Goal: Navigation & Orientation: Find specific page/section

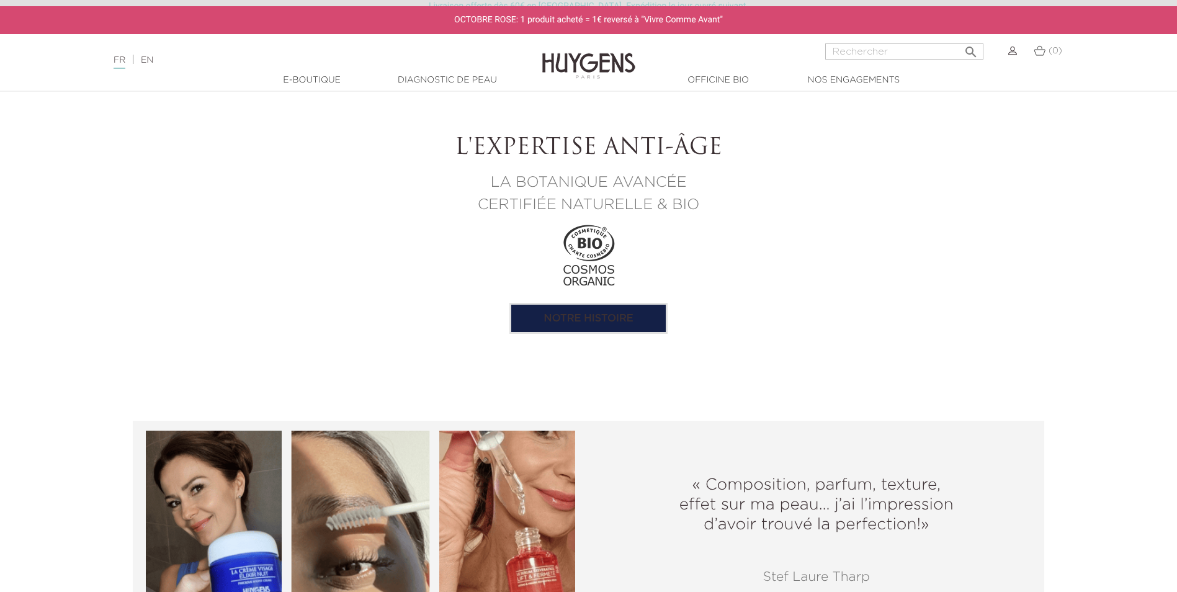
scroll to position [1158, 0]
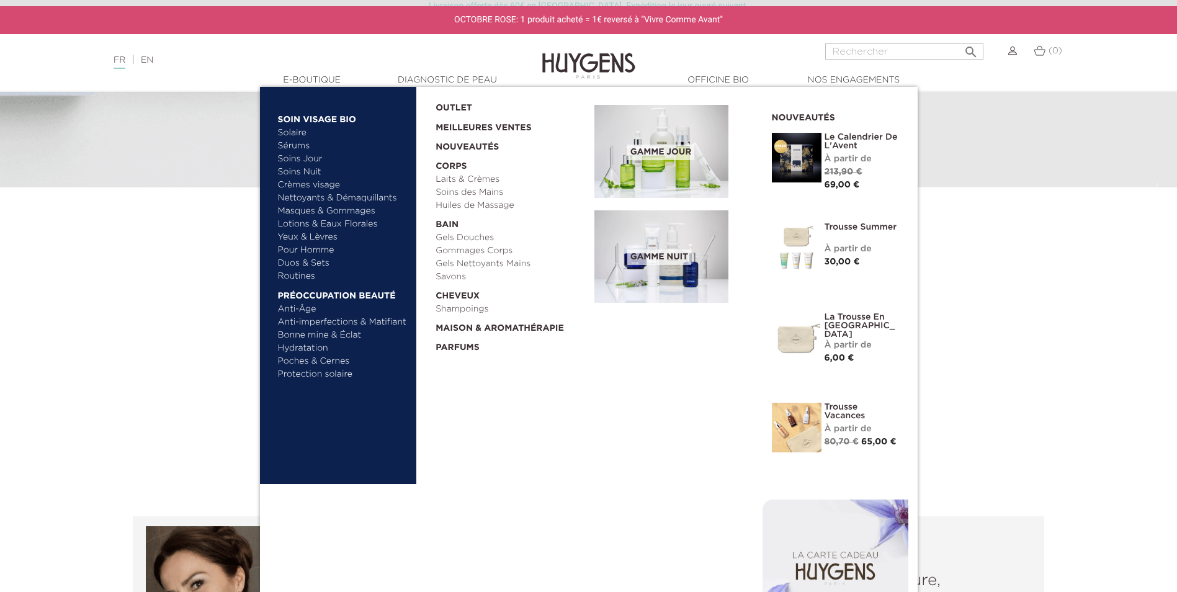
click at [303, 132] on link "Solaire" at bounding box center [343, 133] width 130 height 13
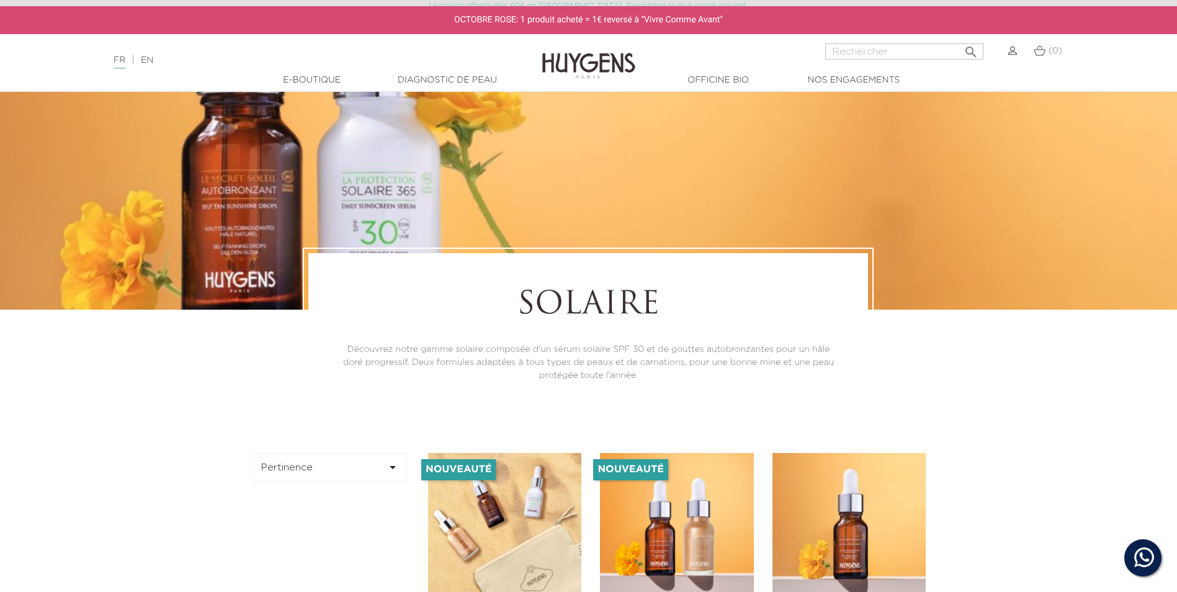
scroll to position [83, 0]
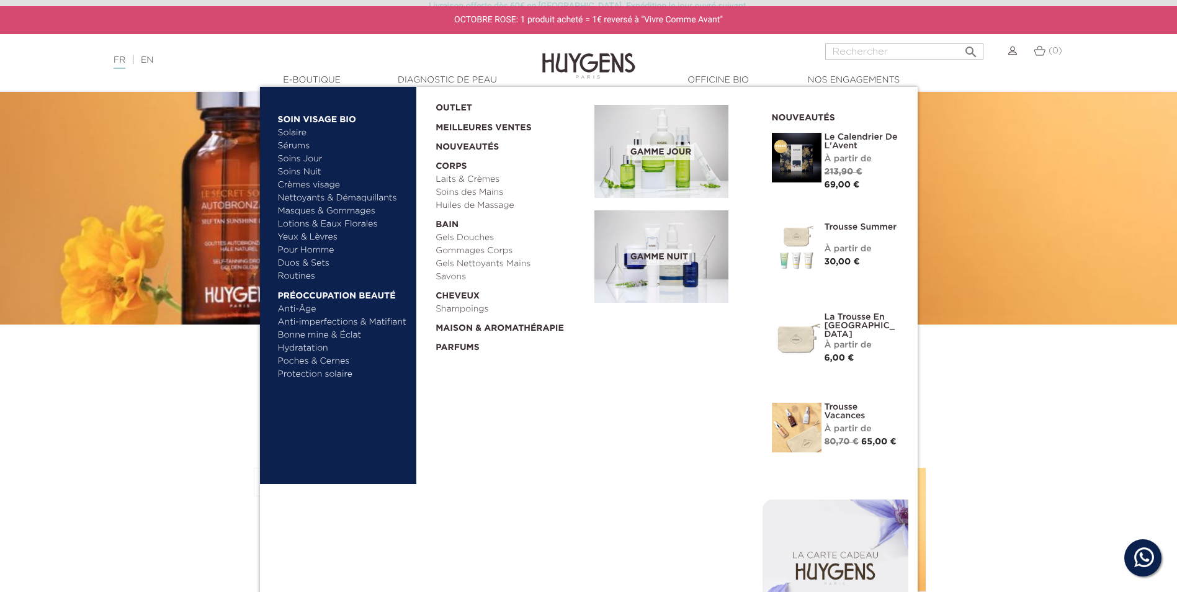
click at [312, 148] on link "Sérums" at bounding box center [343, 146] width 130 height 13
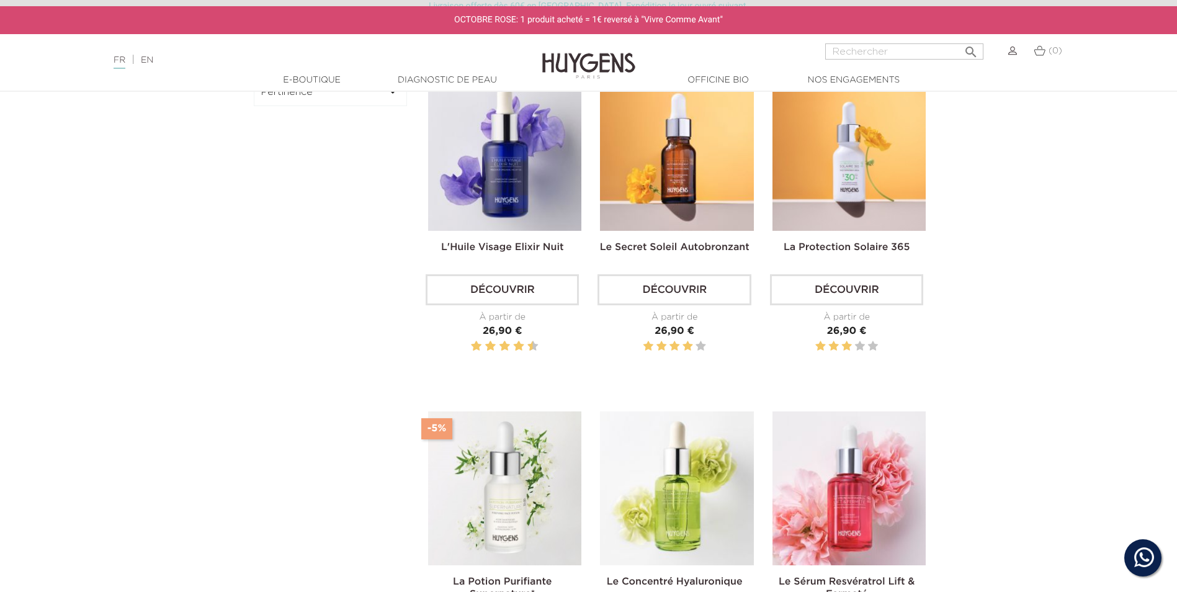
scroll to position [662, 0]
